Goal: Communication & Community: Answer question/provide support

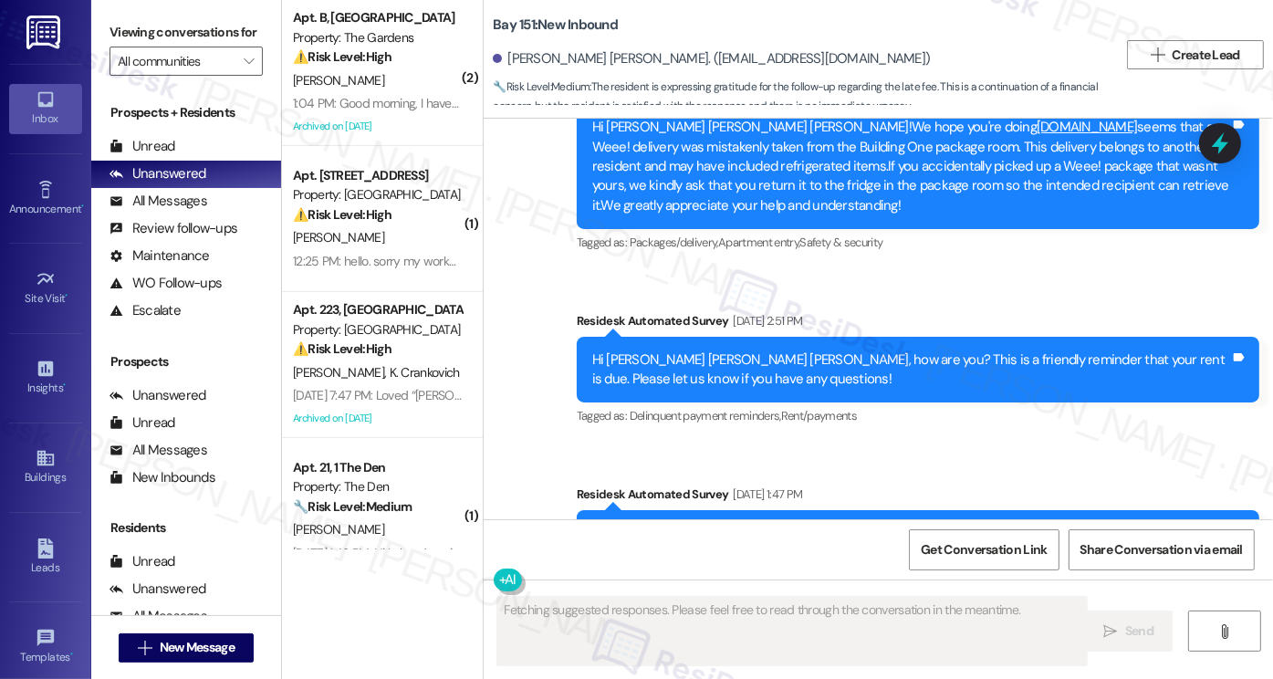
scroll to position [43330, 0]
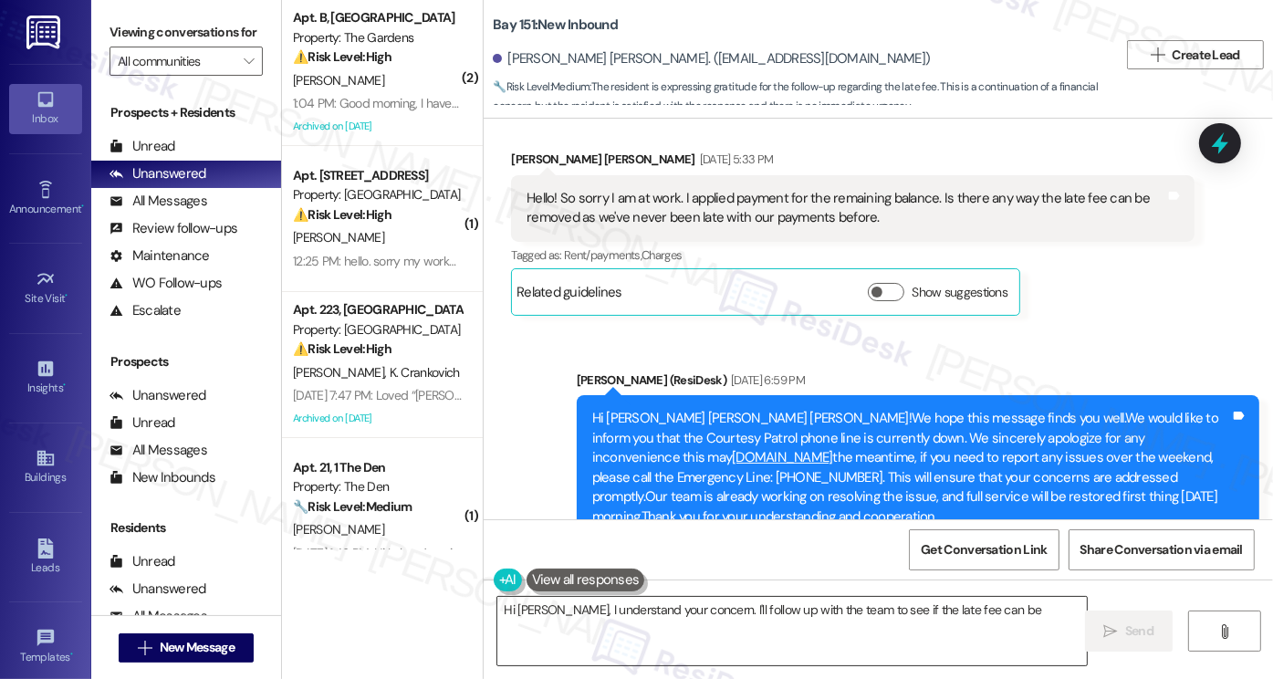
click at [714, 611] on textarea "Hi [PERSON_NAME], I understand your concern. I'll follow up with the team to se…" at bounding box center [792, 631] width 590 height 68
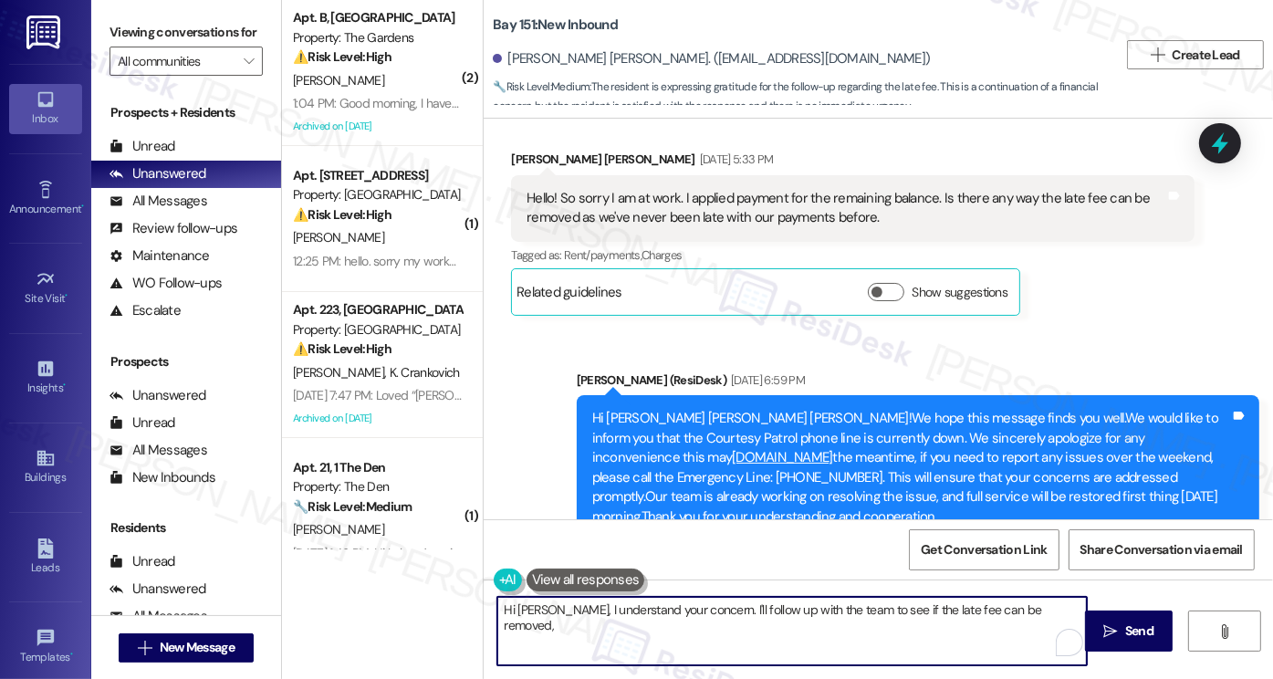
click at [894, 621] on textarea "Hi [PERSON_NAME], I understand your concern. I'll follow up with the team to se…" at bounding box center [792, 631] width 590 height 68
drag, startPoint x: 921, startPoint y: 628, endPoint x: 541, endPoint y: 609, distance: 380.1
click at [541, 609] on textarea "Hi [PERSON_NAME], I understand your concern. I'll follow up with the team to se…" at bounding box center [792, 631] width 590 height 68
type textarea "Hi [PERSON_NAME], just a"
click at [588, 607] on textarea "Hi [PERSON_NAME], just a" at bounding box center [792, 631] width 590 height 68
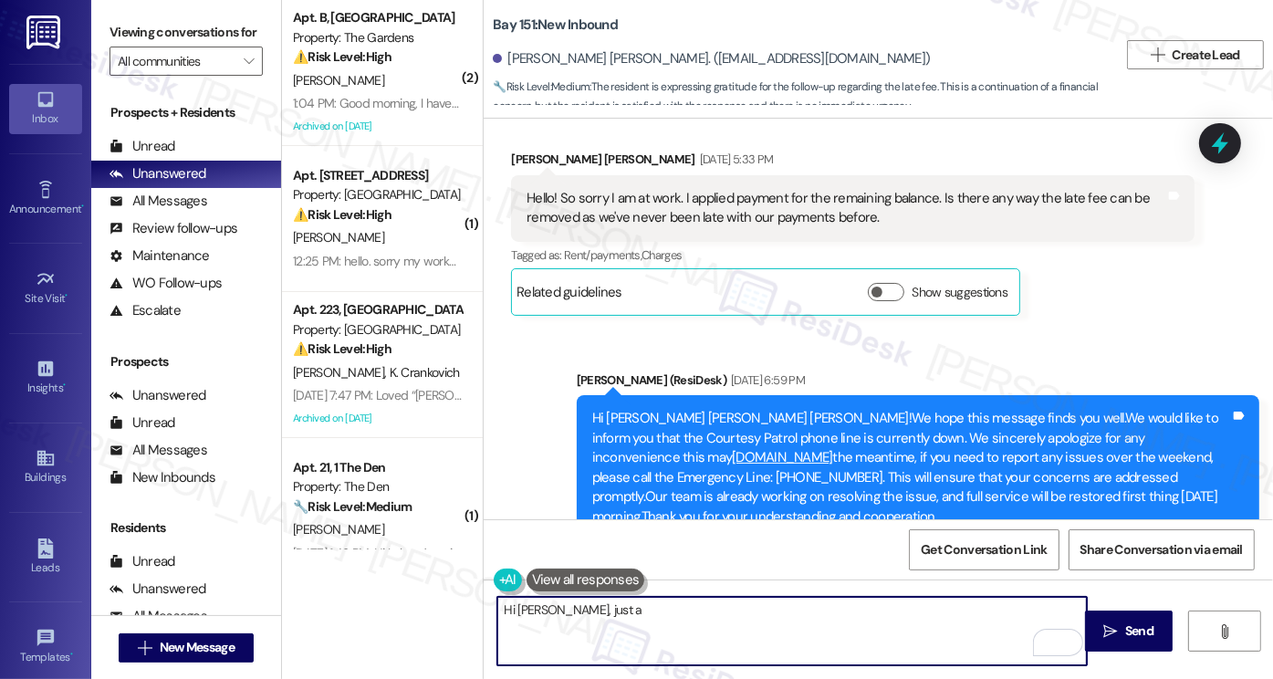
click at [588, 607] on textarea "Hi [PERSON_NAME], just a" at bounding box center [792, 631] width 590 height 68
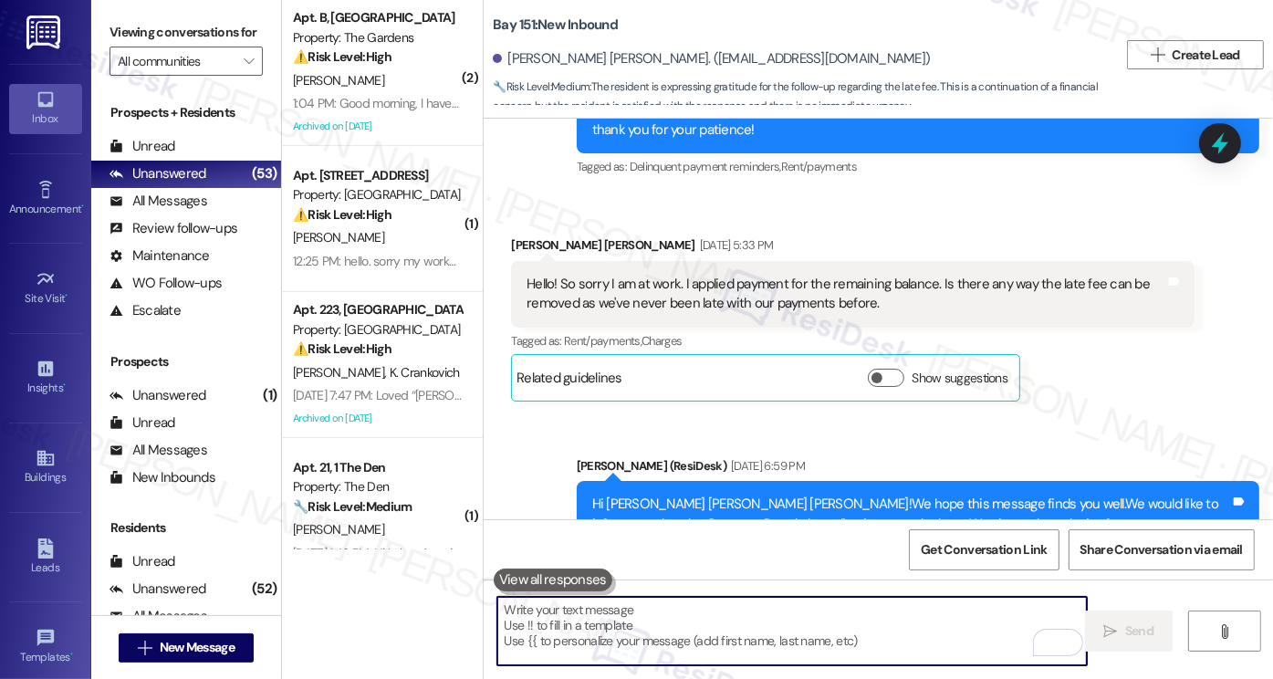
scroll to position [43165, 0]
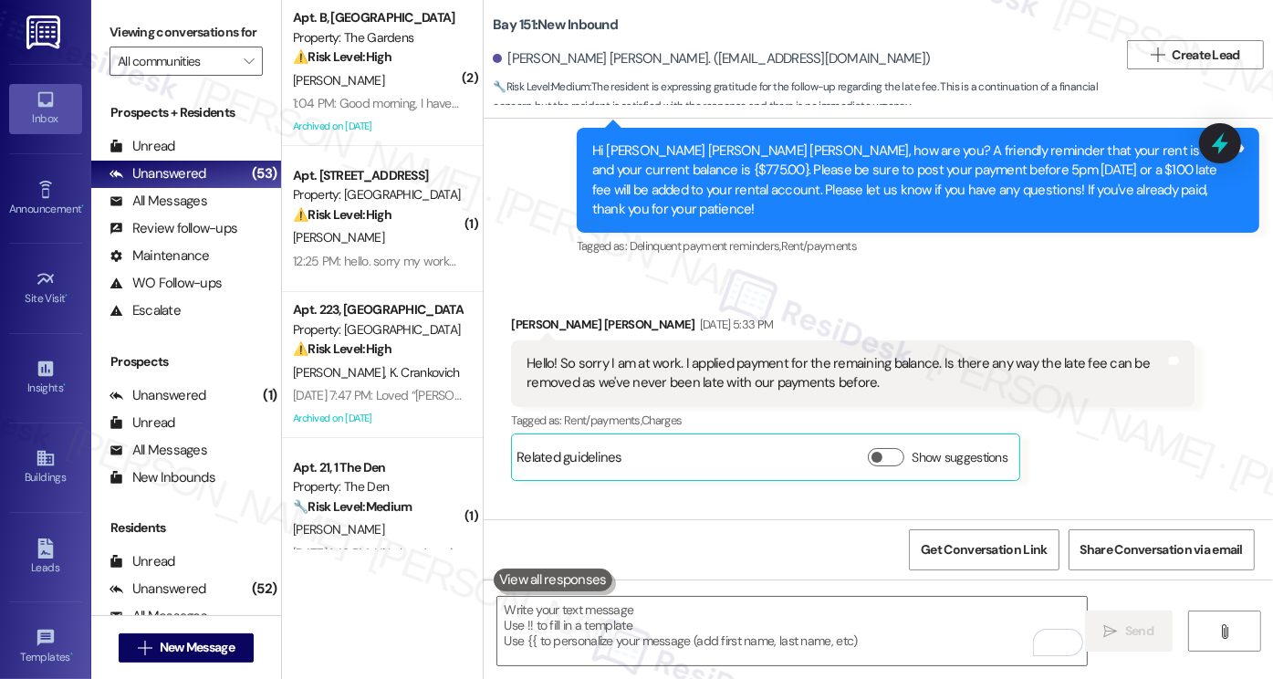
drag, startPoint x: 667, startPoint y: 263, endPoint x: 835, endPoint y: 265, distance: 167.9
drag, startPoint x: 821, startPoint y: 264, endPoint x: 663, endPoint y: 261, distance: 157.9
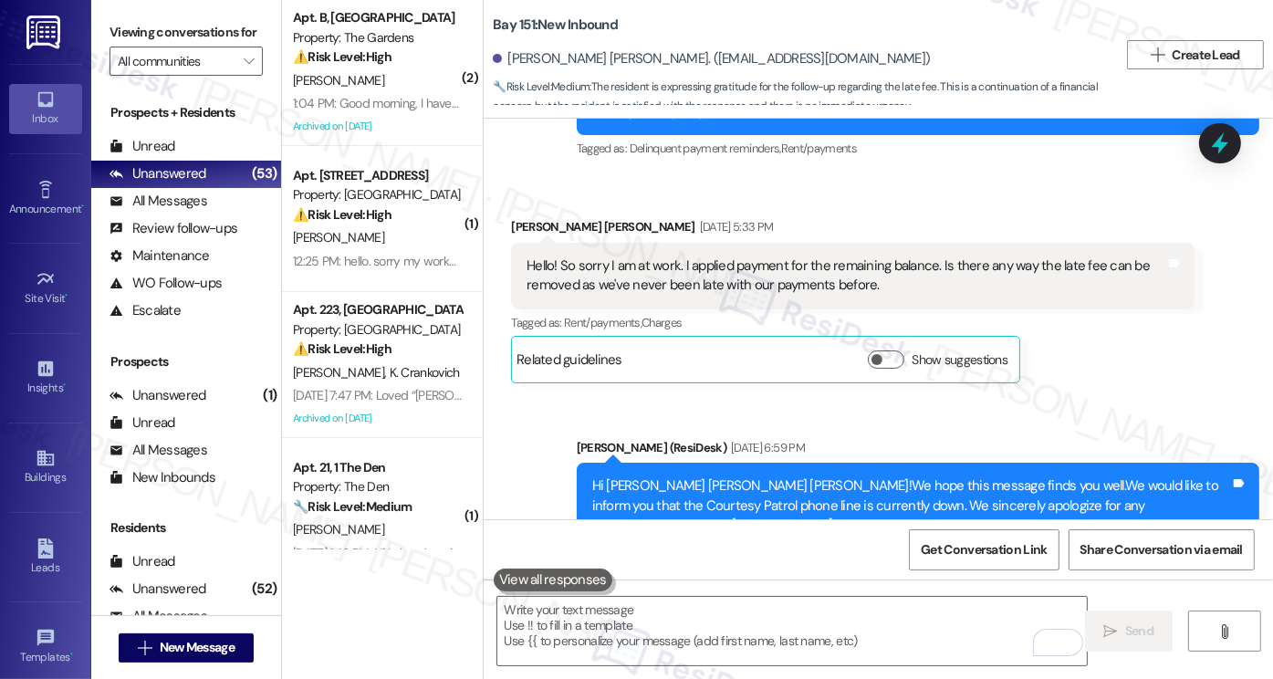
scroll to position [43348, 0]
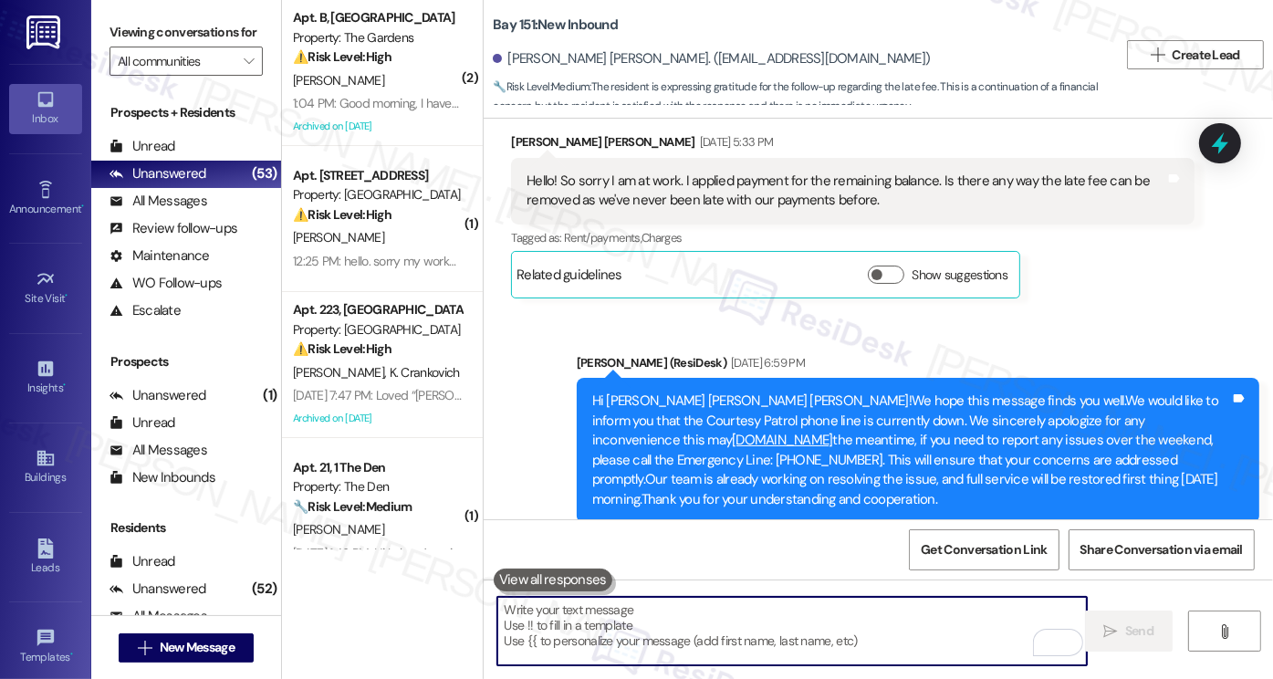
click at [698, 623] on textarea "To enrich screen reader interactions, please activate Accessibility in Grammarl…" at bounding box center [792, 631] width 590 height 68
paste textarea "I just heard back from the team and good news they’ve confirmed that no late fe…"
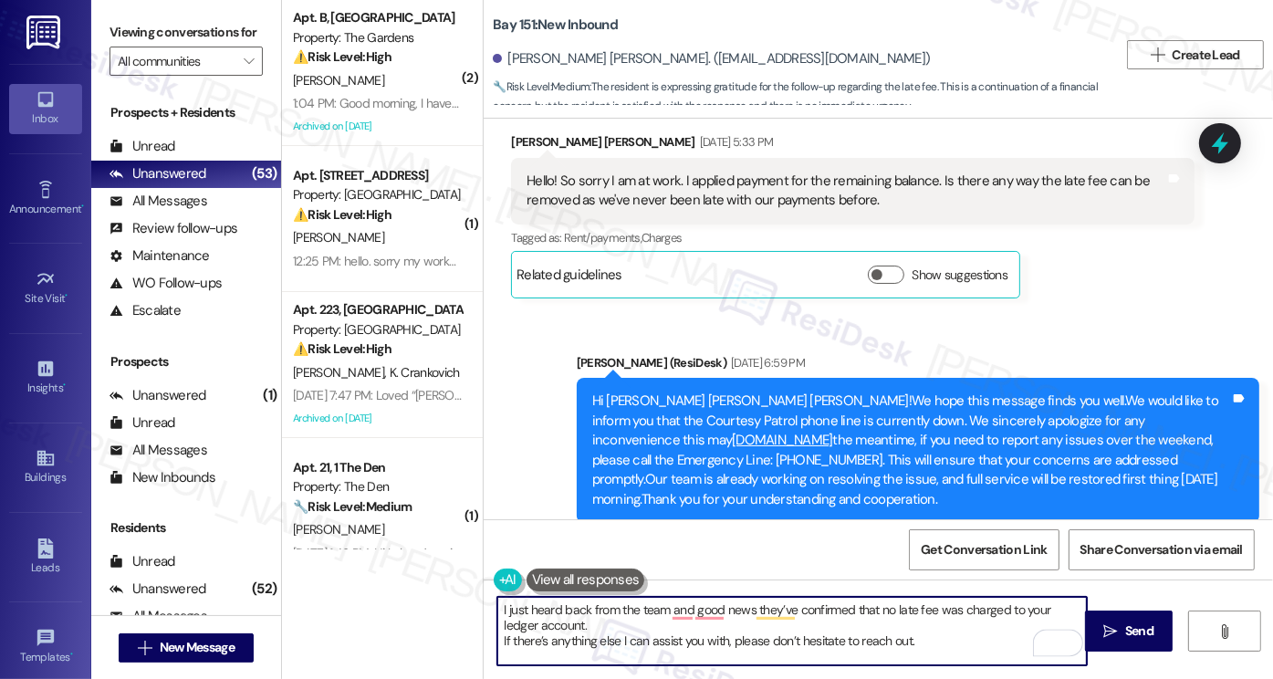
click at [507, 653] on textarea "I just heard back from the team and good news they’ve confirmed that no late fe…" at bounding box center [792, 631] width 590 height 68
drag, startPoint x: 493, startPoint y: 641, endPoint x: 528, endPoint y: 628, distance: 38.1
click at [497, 641] on textarea "I just heard back from the team and good news they’ve confirmed that no late fe…" at bounding box center [792, 631] width 590 height 68
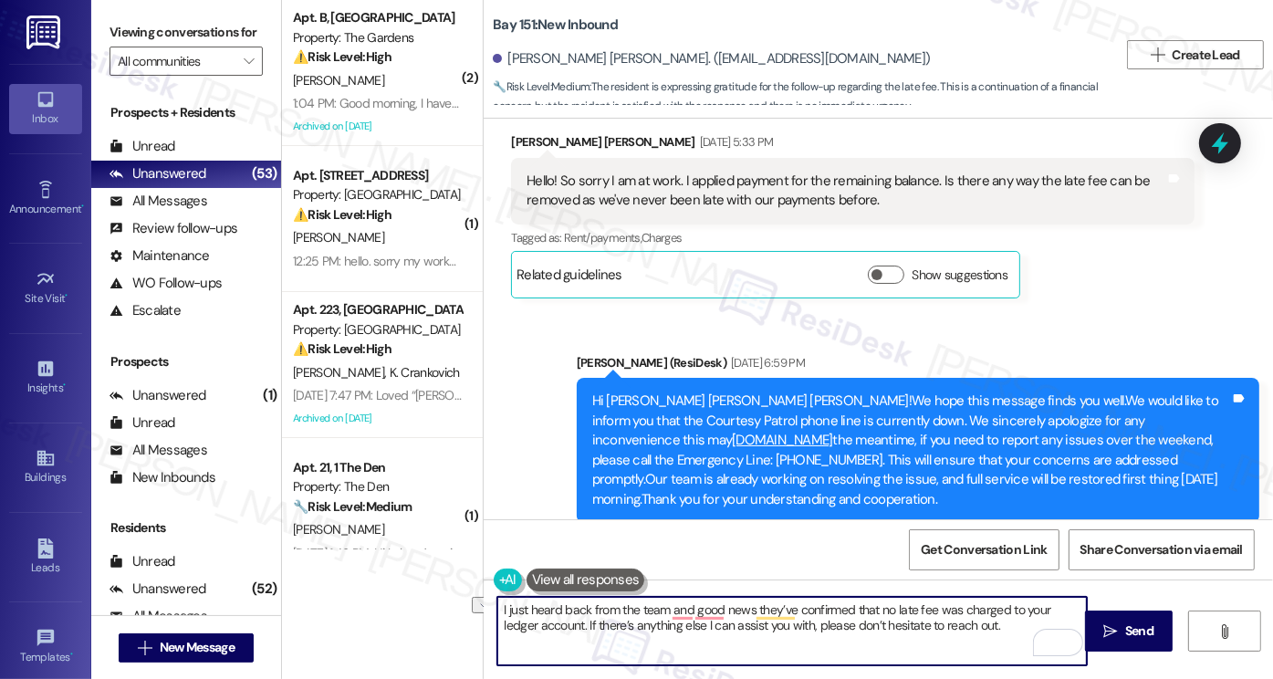
drag, startPoint x: 493, startPoint y: 608, endPoint x: 507, endPoint y: 608, distance: 14.6
click at [507, 608] on textarea "I just heard back from the team and good news they’ve confirmed that no late fe…" at bounding box center [792, 631] width 590 height 68
click at [579, 604] on textarea "I just heard back from the team and good news they’ve confirmed that no late fe…" at bounding box center [792, 631] width 590 height 68
click at [663, 609] on textarea "I just heard back from the team, and the good news they’ve confirmed that no la…" at bounding box center [792, 631] width 590 height 68
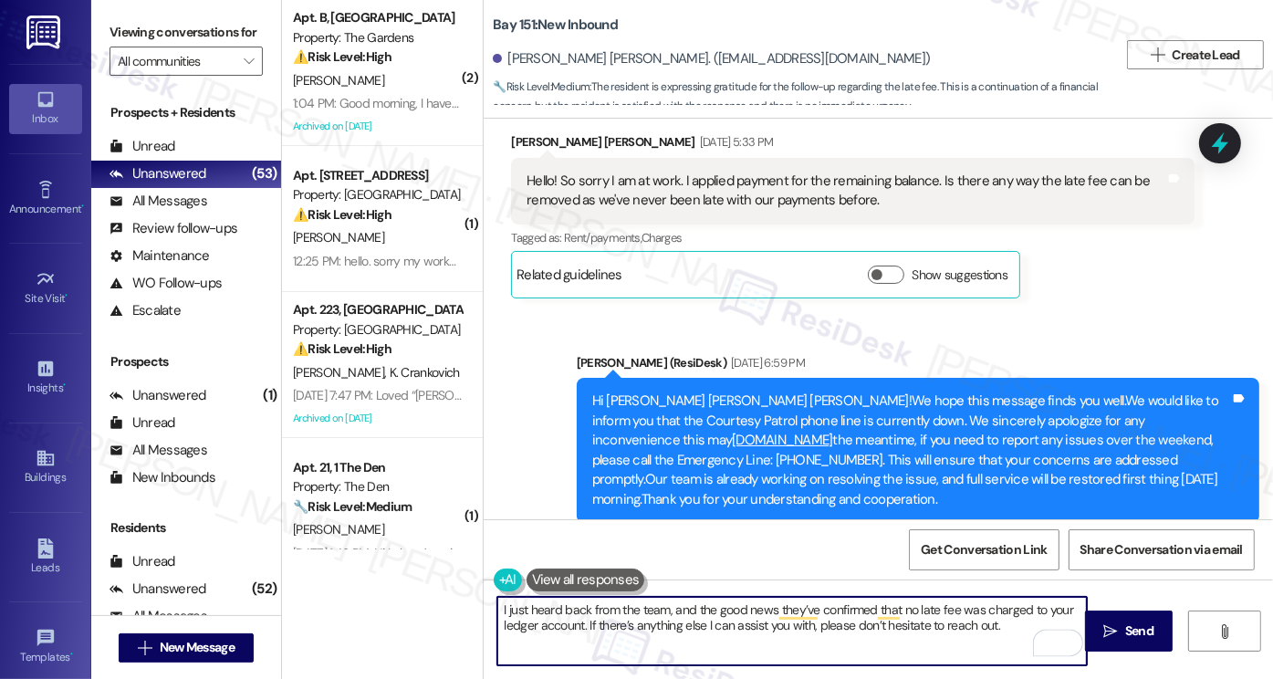
click at [663, 608] on textarea "I just heard back from the team, and the good news they’ve confirmed that no la…" at bounding box center [792, 631] width 590 height 68
click at [1006, 622] on textarea "I just heard back from the team, and the good news they’ve confirmed that no la…" at bounding box center [792, 631] width 590 height 68
drag, startPoint x: 1002, startPoint y: 630, endPoint x: 504, endPoint y: 602, distance: 499.0
click at [504, 602] on textarea "I just heard back from the team, and the good news they’ve confirmed that no la…" at bounding box center [792, 631] width 590 height 68
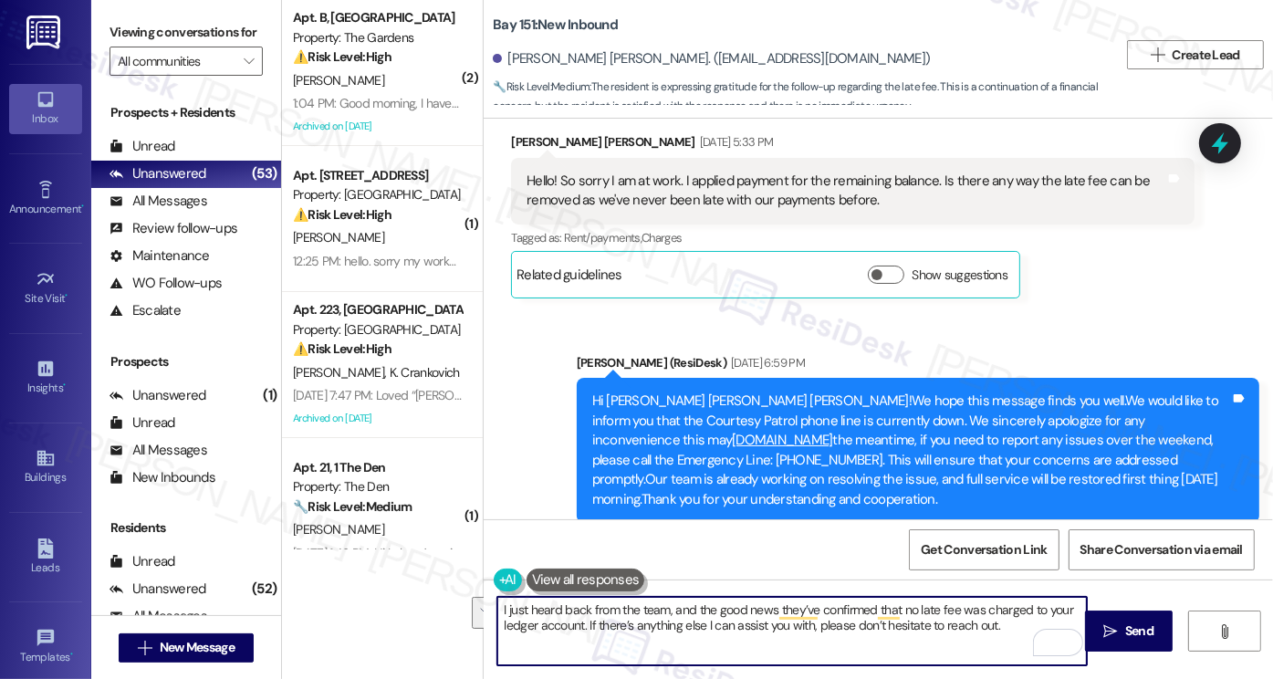
click at [507, 602] on textarea "I just heard back from the team, and the good news they’ve confirmed that no la…" at bounding box center [792, 631] width 590 height 68
click at [558, 614] on textarea "I just heard back from the team, and the good news they’ve confirmed that no la…" at bounding box center [792, 631] width 590 height 68
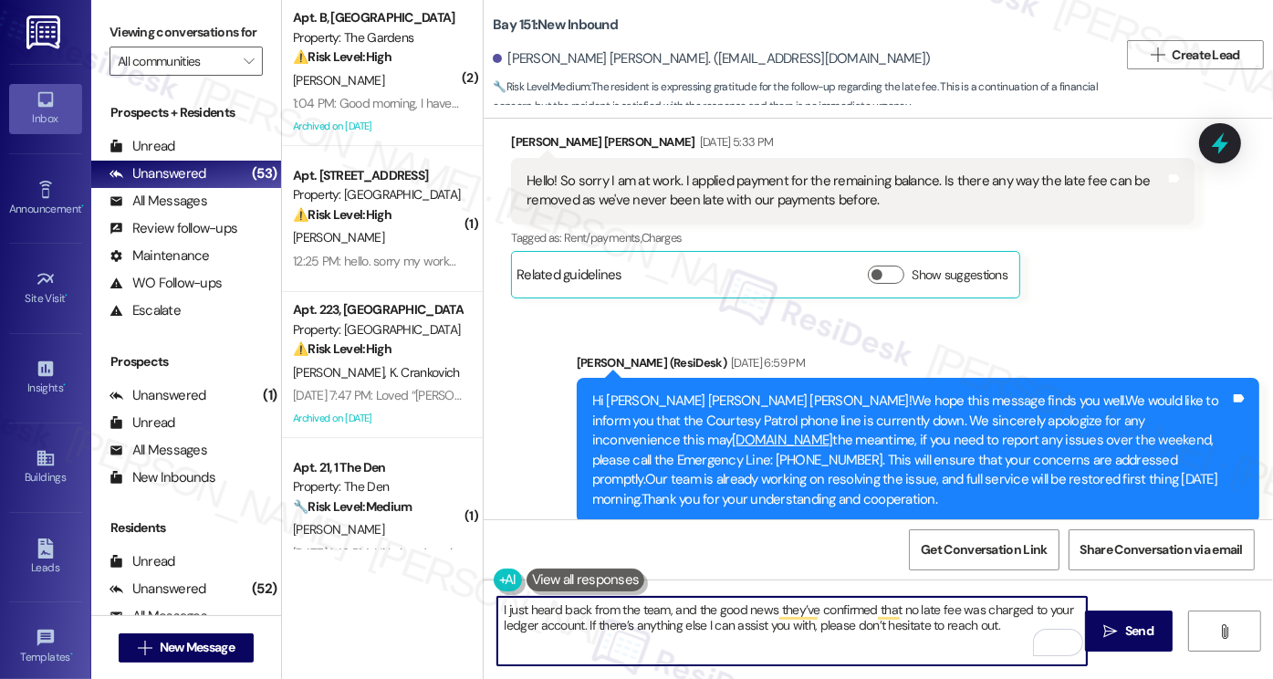
click at [558, 614] on textarea "I just heard back from the team, and the good news they’ve confirmed that no la…" at bounding box center [792, 631] width 590 height 68
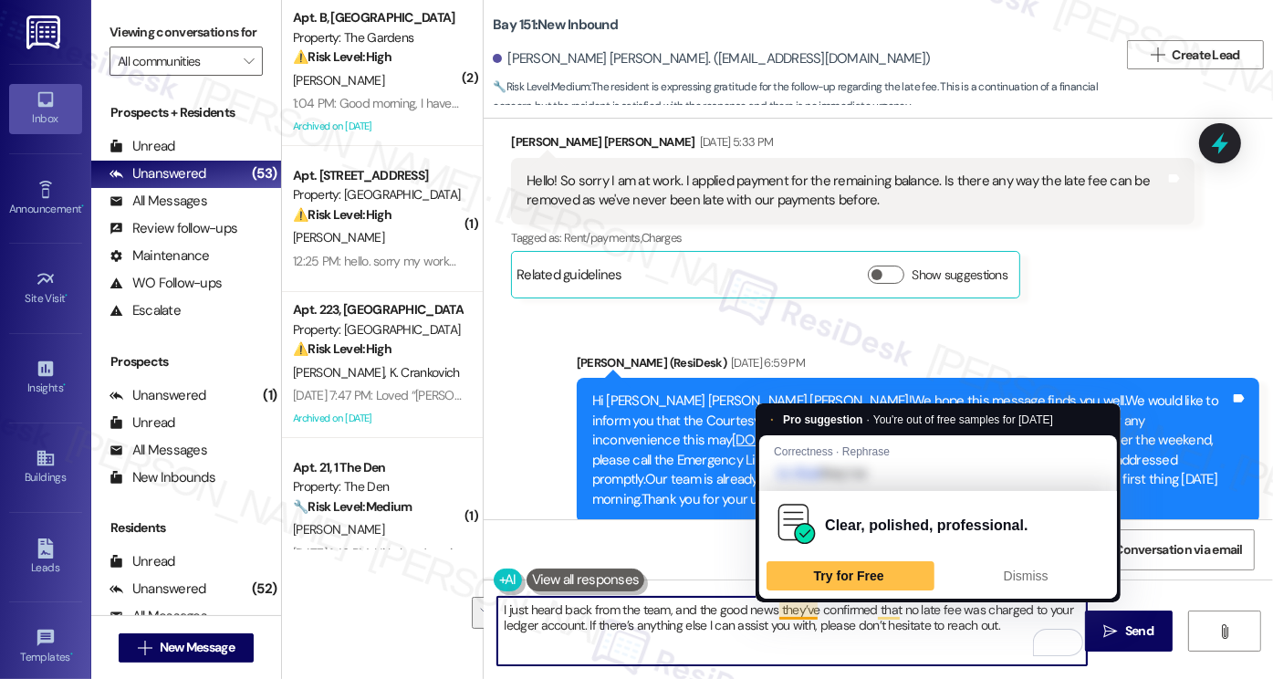
click at [770, 610] on textarea "I just heard back from the team, and the good news they’ve confirmed that no la…" at bounding box center [792, 631] width 590 height 68
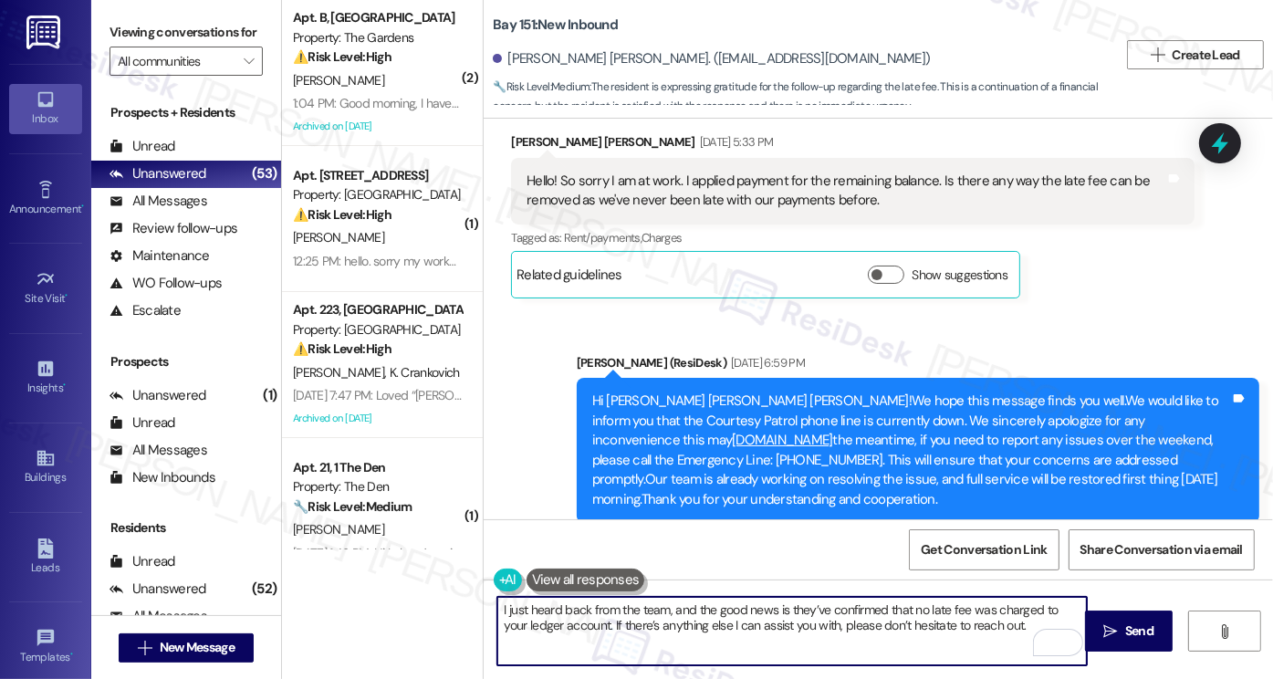
click at [1021, 622] on textarea "I just heard back from the team, and the good news is they’ve confirmed that no…" at bounding box center [792, 631] width 590 height 68
click at [772, 640] on textarea "I just heard back from the team, and the good news is they’ve confirmed that no…" at bounding box center [792, 631] width 590 height 68
click at [544, 614] on textarea "I just heard back from the team, and the good news is they’ve confirmed that no…" at bounding box center [792, 631] width 590 height 68
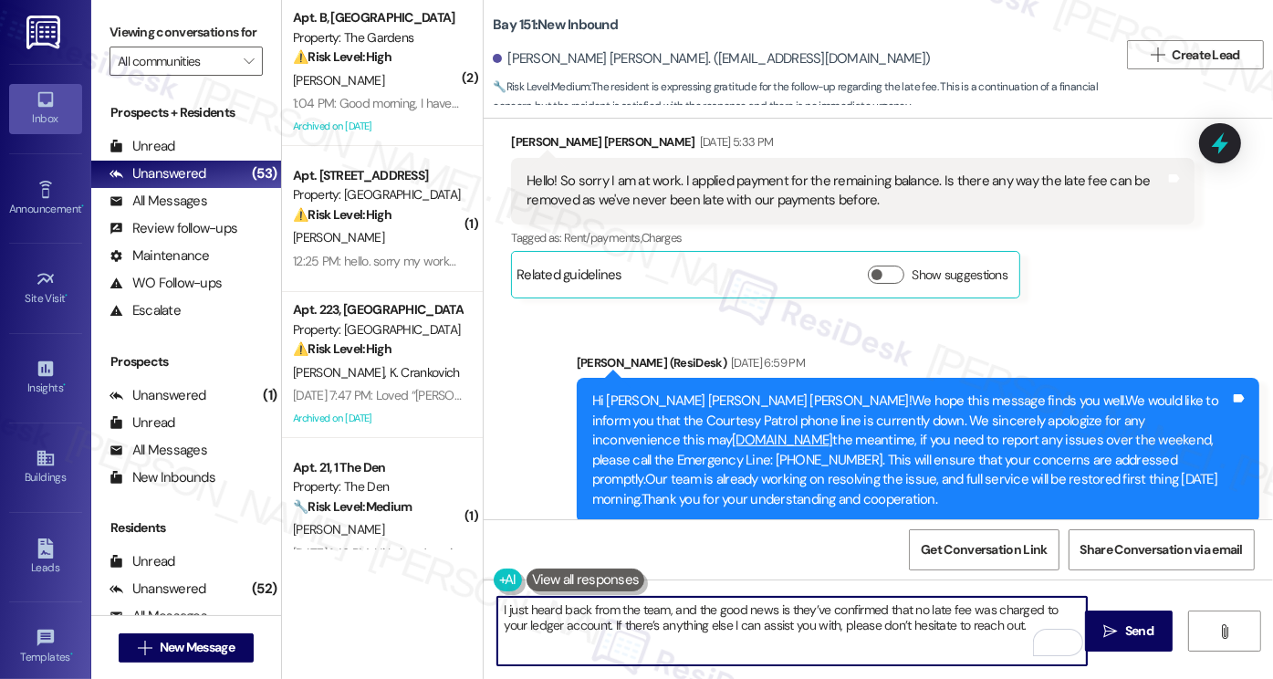
click at [544, 614] on textarea "I just heard back from the team, and the good news is they’ve confirmed that no…" at bounding box center [792, 631] width 590 height 68
click at [1017, 631] on textarea "I just heard back from the team, and the good news is they’ve confirmed that no…" at bounding box center [792, 631] width 590 height 68
click at [1017, 618] on textarea "I just heard back from the team, and the good news is they’ve confirmed that no…" at bounding box center [792, 631] width 590 height 68
type textarea "I just heard back from the team, and the good news is they’ve confirmed that no…"
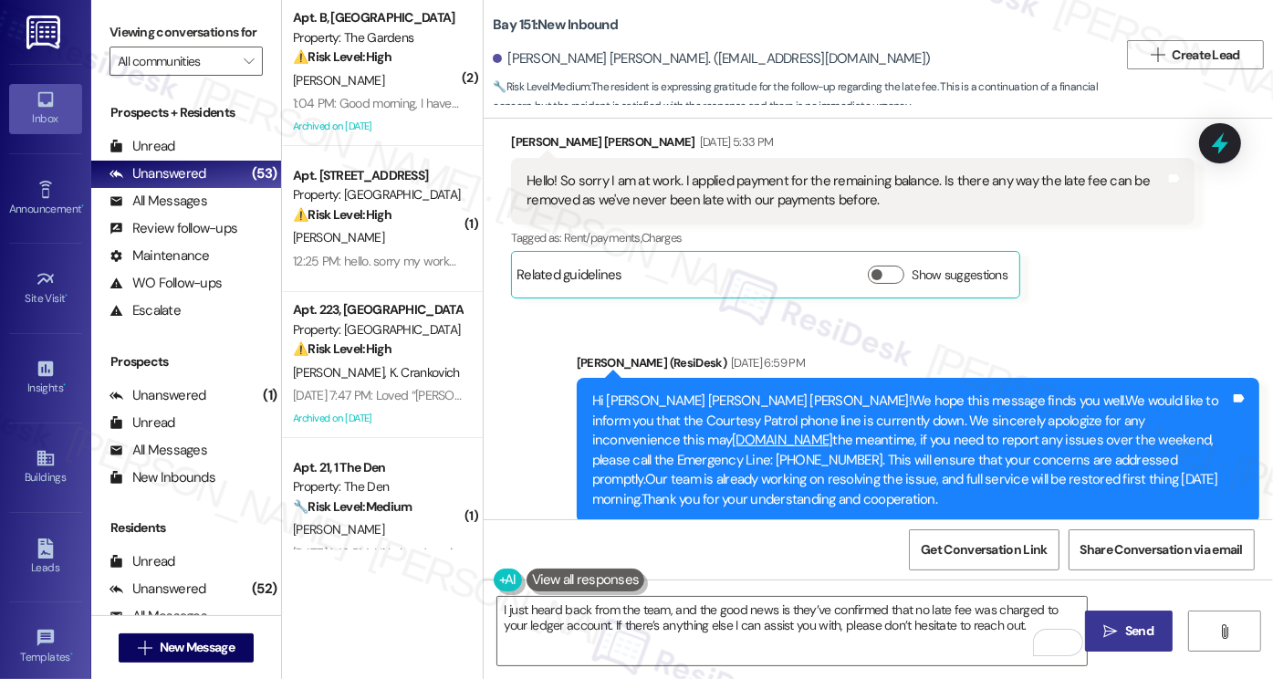
click at [1104, 631] on icon "" at bounding box center [1111, 631] width 14 height 15
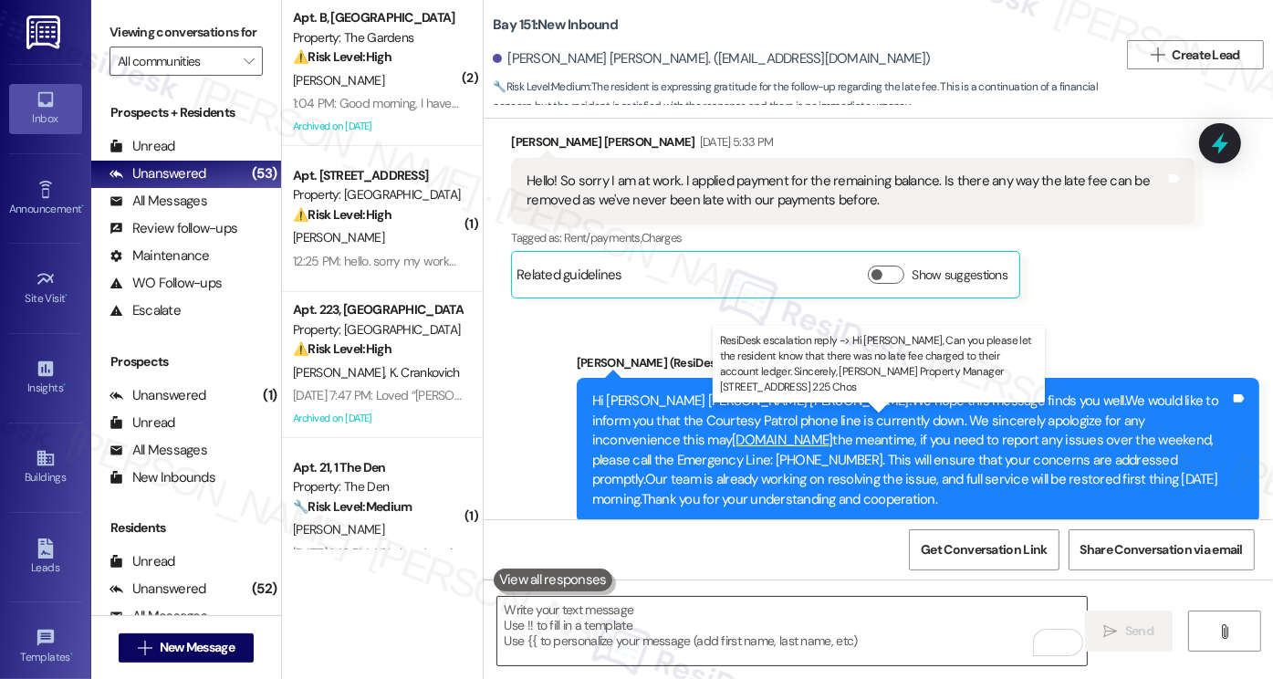
click at [654, 631] on textarea "To enrich screen reader interactions, please activate Accessibility in Grammarl…" at bounding box center [792, 631] width 590 height 68
